Goal: Information Seeking & Learning: Learn about a topic

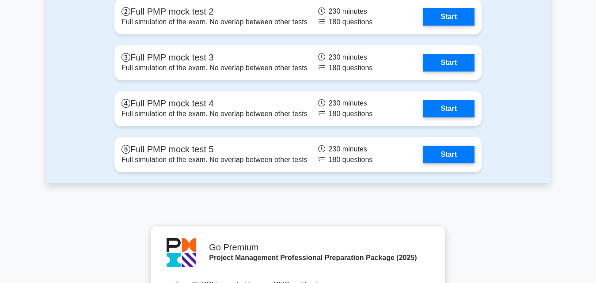
scroll to position [3132, 0]
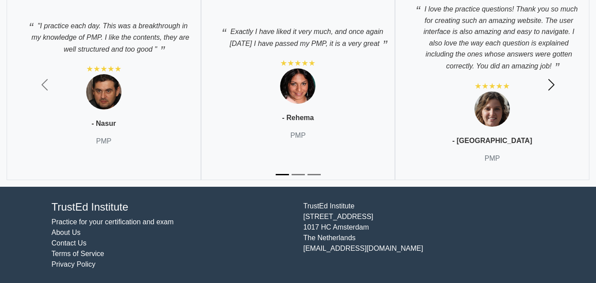
click at [548, 81] on span "button" at bounding box center [551, 85] width 14 height 14
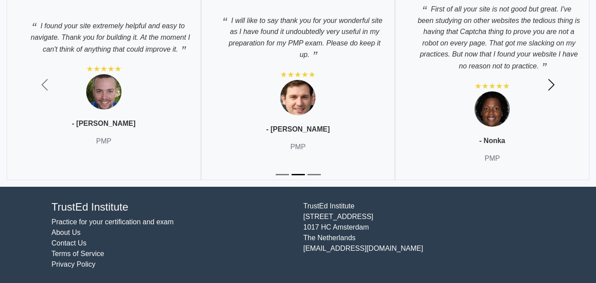
click at [553, 81] on span "button" at bounding box center [551, 85] width 14 height 14
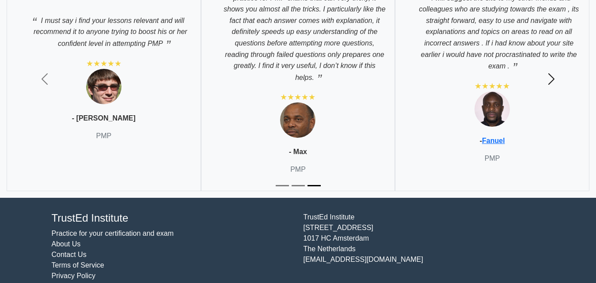
click at [553, 81] on button "Next" at bounding box center [551, 79] width 89 height 238
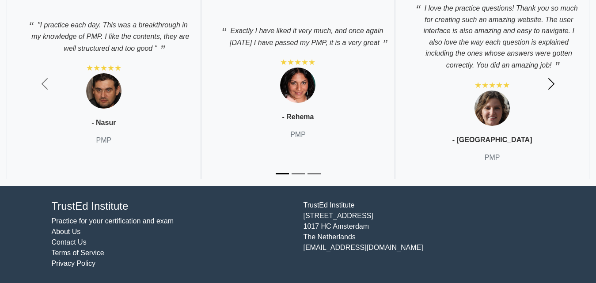
scroll to position [3132, 0]
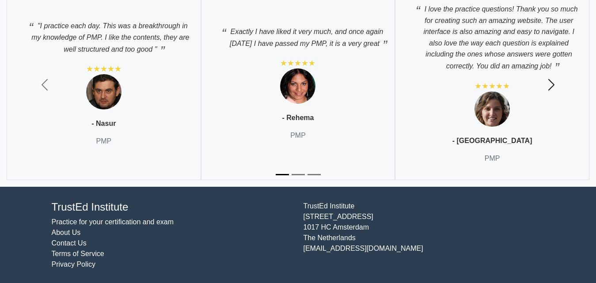
click at [548, 85] on span "button" at bounding box center [551, 85] width 14 height 14
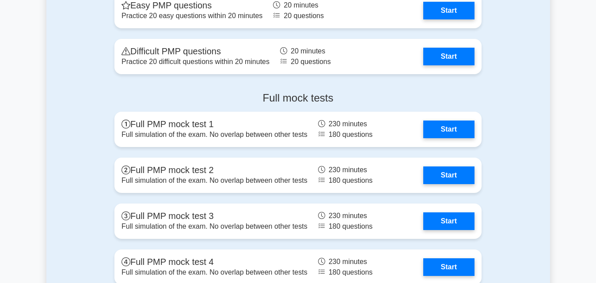
scroll to position [2496, 0]
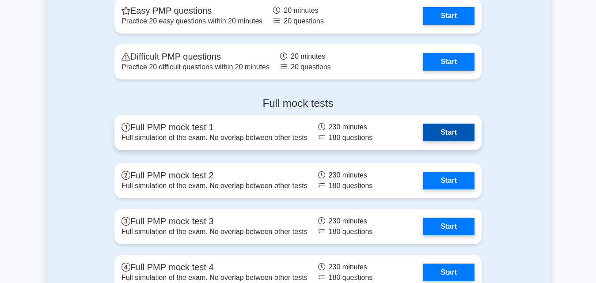
click at [453, 132] on link "Start" at bounding box center [448, 133] width 51 height 18
click at [448, 129] on link "Start" at bounding box center [448, 133] width 51 height 18
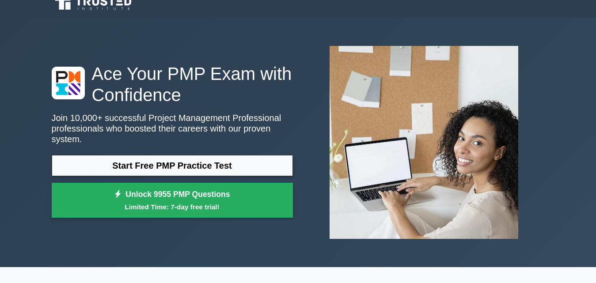
scroll to position [0, 0]
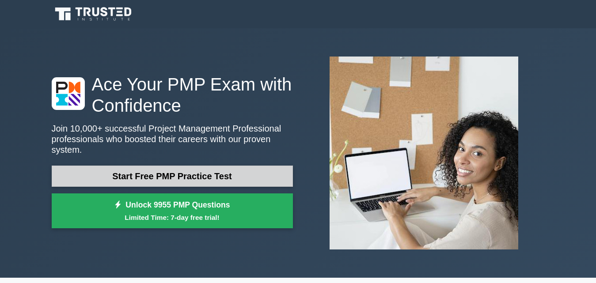
click at [214, 171] on link "Start Free PMP Practice Test" at bounding box center [172, 176] width 241 height 21
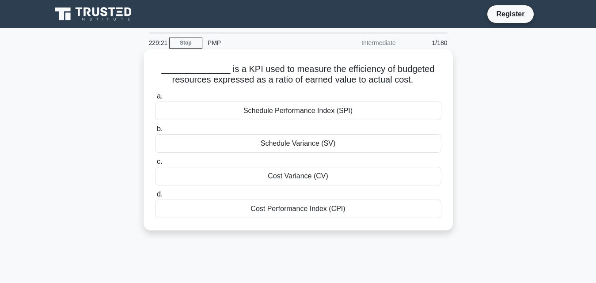
click at [362, 211] on div "Cost Performance Index (CPI)" at bounding box center [298, 209] width 286 height 19
click at [155, 197] on input "d. Cost Performance Index (CPI)" at bounding box center [155, 195] width 0 height 6
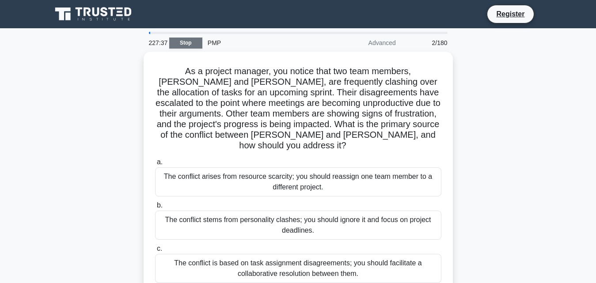
click at [189, 40] on link "Stop" at bounding box center [185, 43] width 33 height 11
